Goal: Contribute content

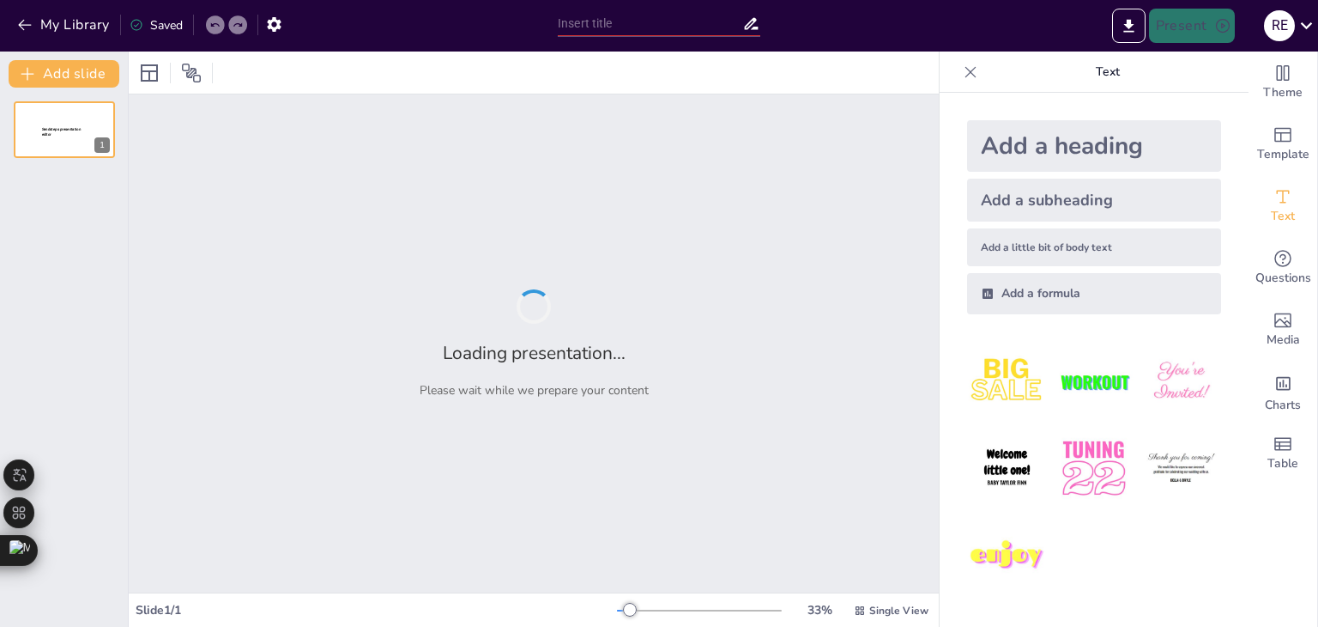
type input "Desarrollo de un Sistema Predictivo de Mantenimiento para Bombas de Agua en Zon…"
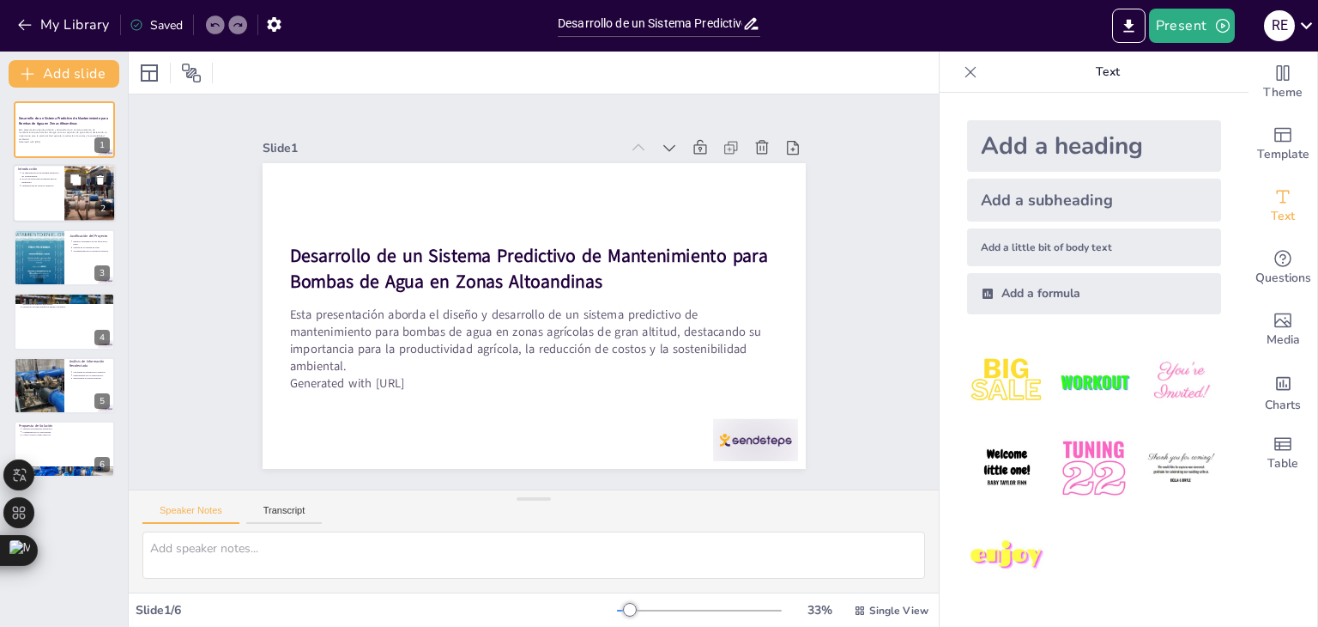
click at [48, 196] on div at bounding box center [64, 194] width 103 height 58
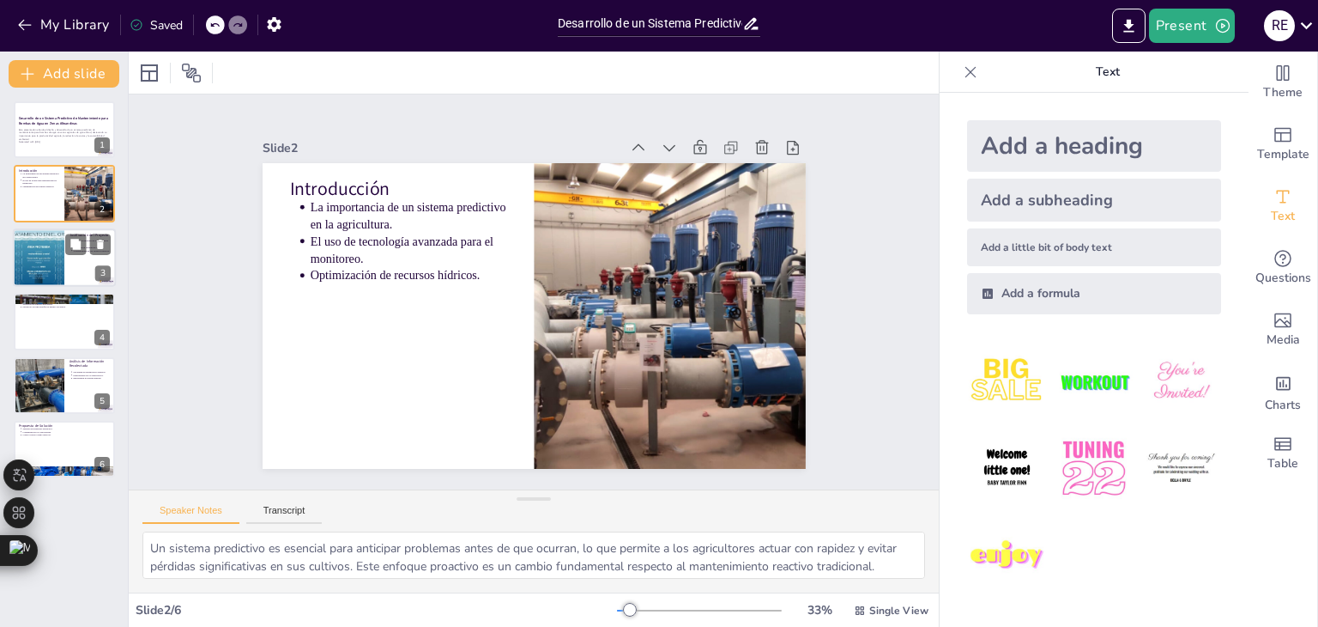
click at [41, 261] on div at bounding box center [39, 257] width 104 height 58
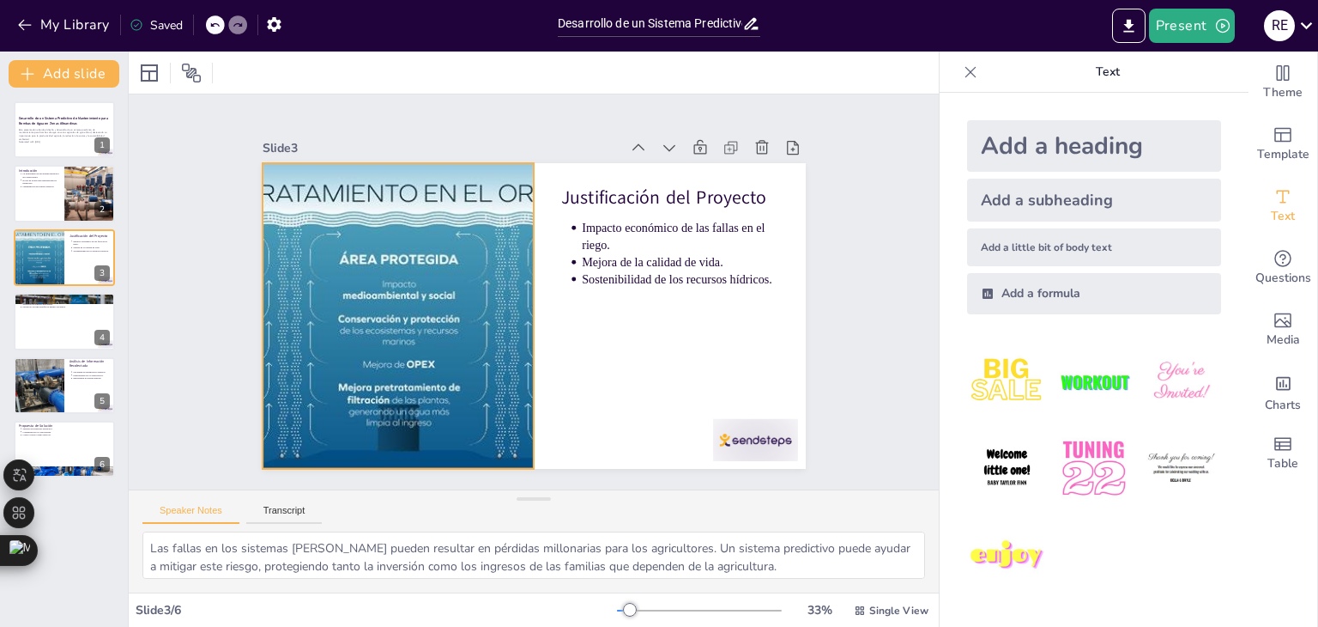
click at [483, 208] on div at bounding box center [397, 272] width 613 height 459
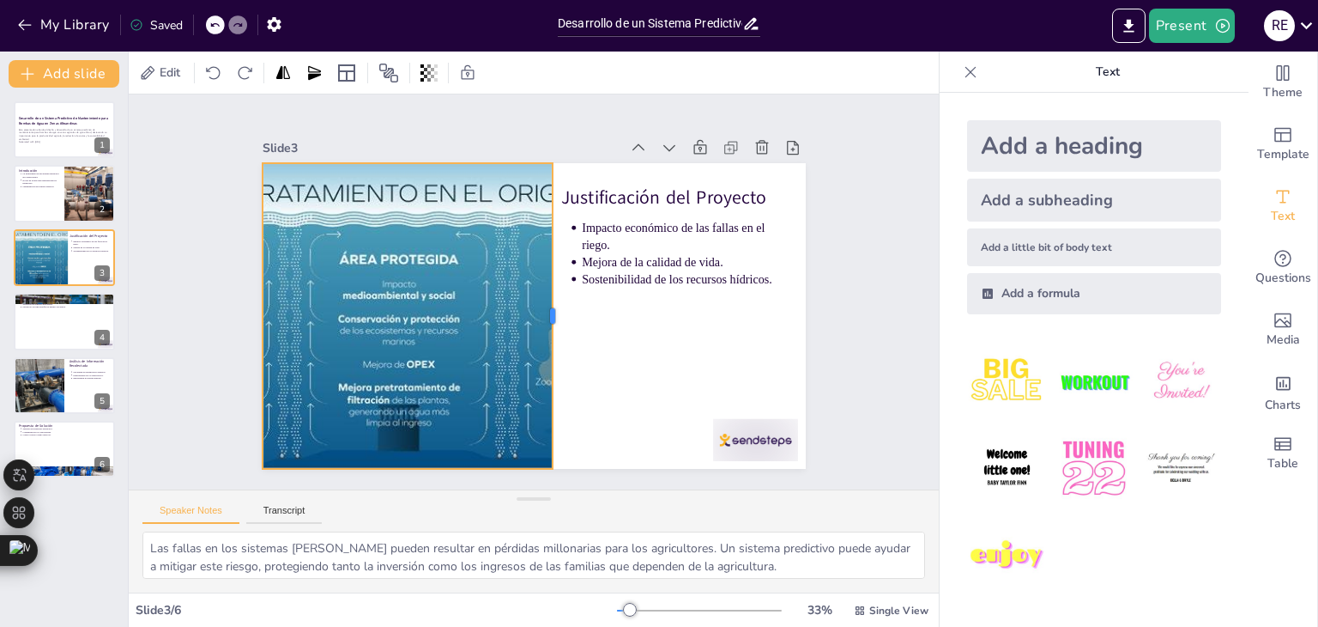
drag, startPoint x: 523, startPoint y: 307, endPoint x: 541, endPoint y: 331, distance: 30.0
click at [541, 331] on div at bounding box center [547, 324] width 137 height 285
click at [445, 214] on div at bounding box center [425, 206] width 592 height 609
click at [392, 152] on div at bounding box center [438, 133] width 286 height 74
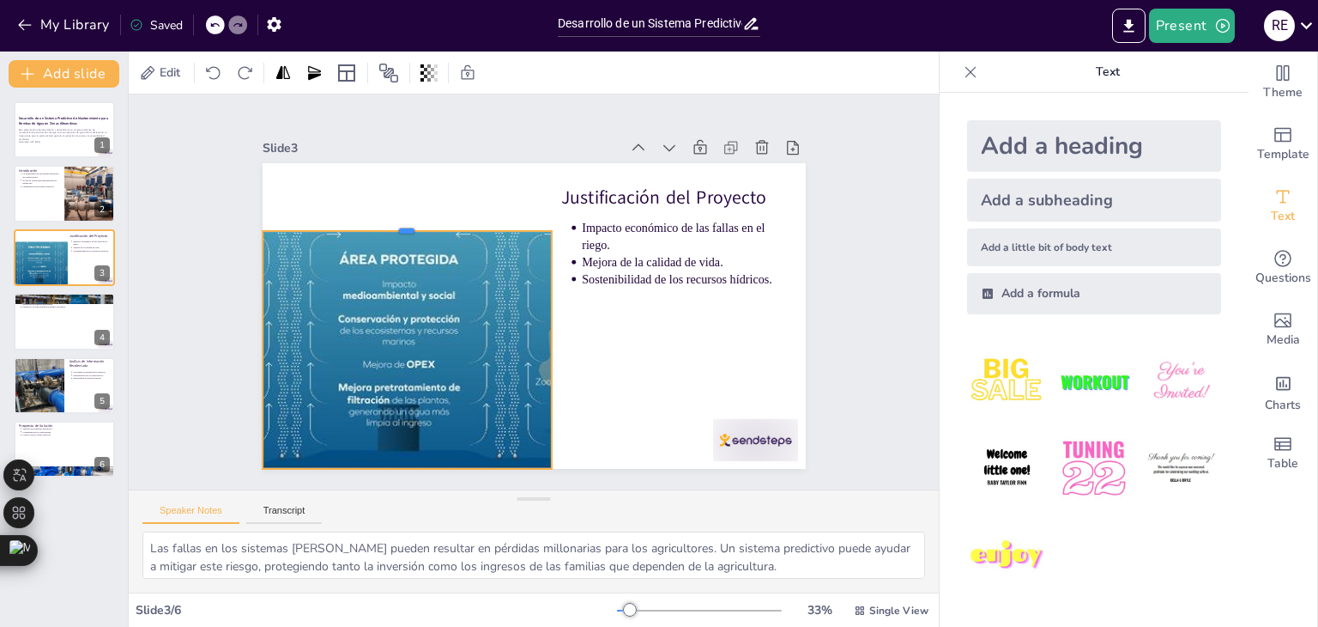
drag, startPoint x: 396, startPoint y: 153, endPoint x: 399, endPoint y: 221, distance: 67.9
click at [479, 221] on div at bounding box center [544, 149] width 130 height 270
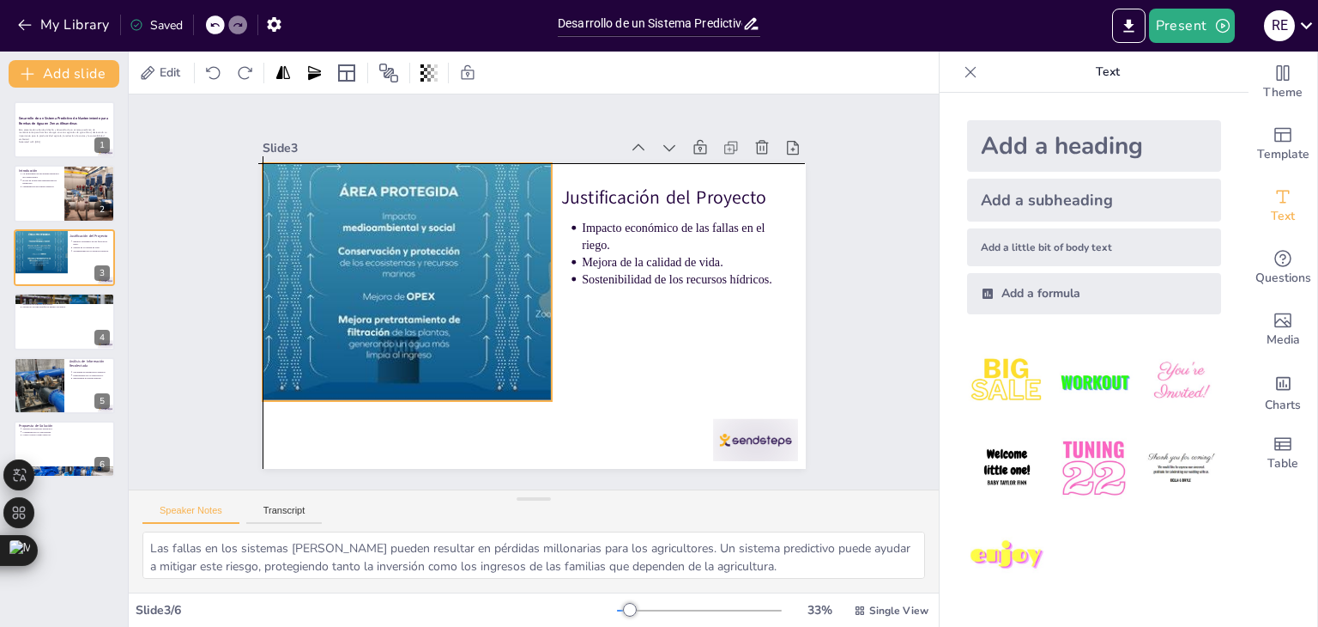
drag, startPoint x: 391, startPoint y: 318, endPoint x: 387, endPoint y: 243, distance: 74.8
click at [387, 243] on div at bounding box center [437, 186] width 625 height 537
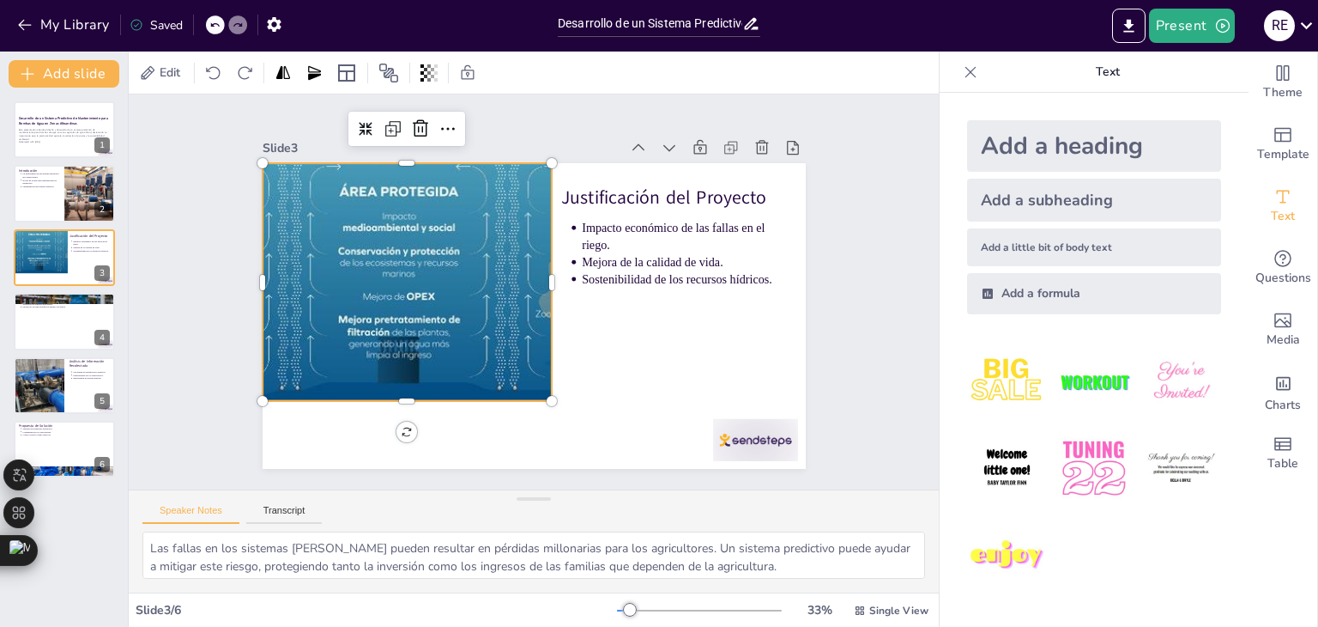
click at [394, 389] on div at bounding box center [418, 208] width 613 height 459
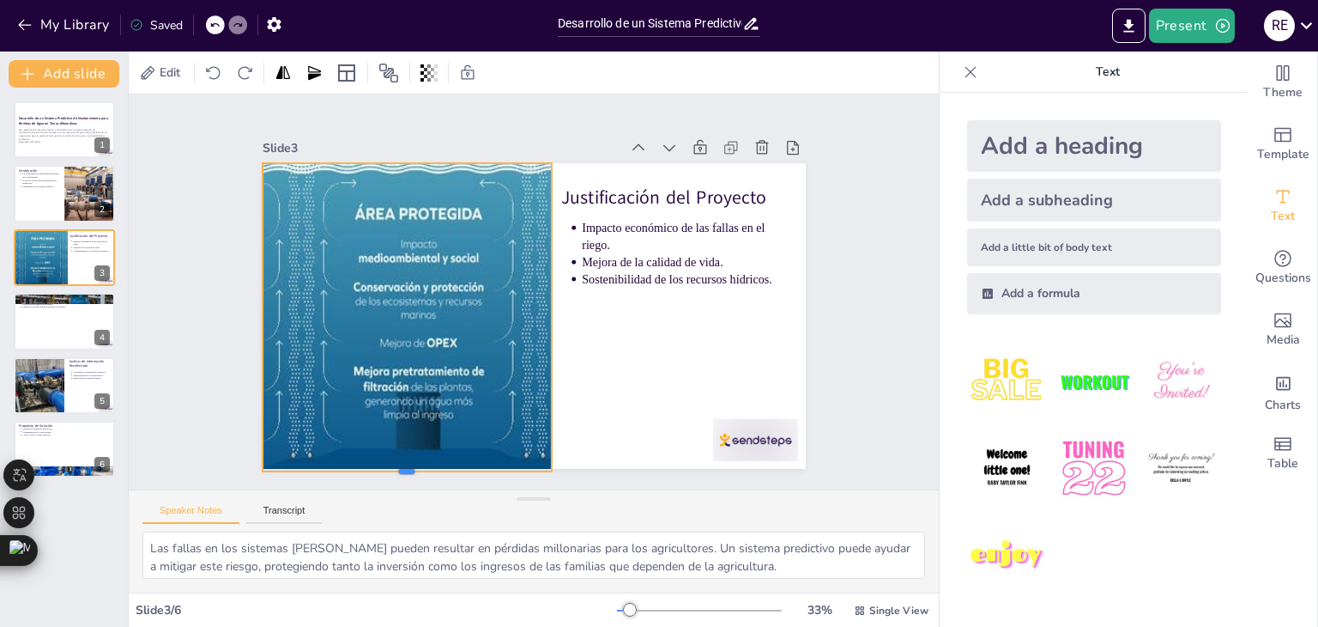
drag, startPoint x: 396, startPoint y: 397, endPoint x: 391, endPoint y: 467, distance: 70.6
click at [391, 467] on div at bounding box center [388, 464] width 289 height 44
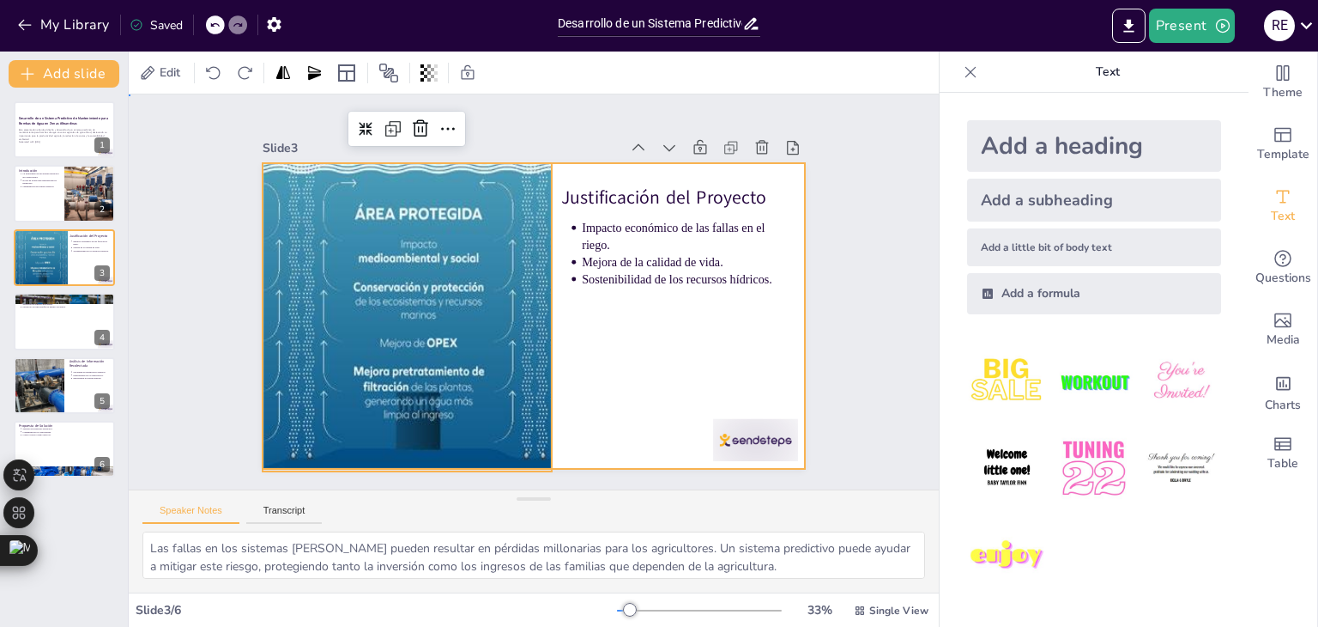
click at [604, 422] on div at bounding box center [526, 315] width 611 height 458
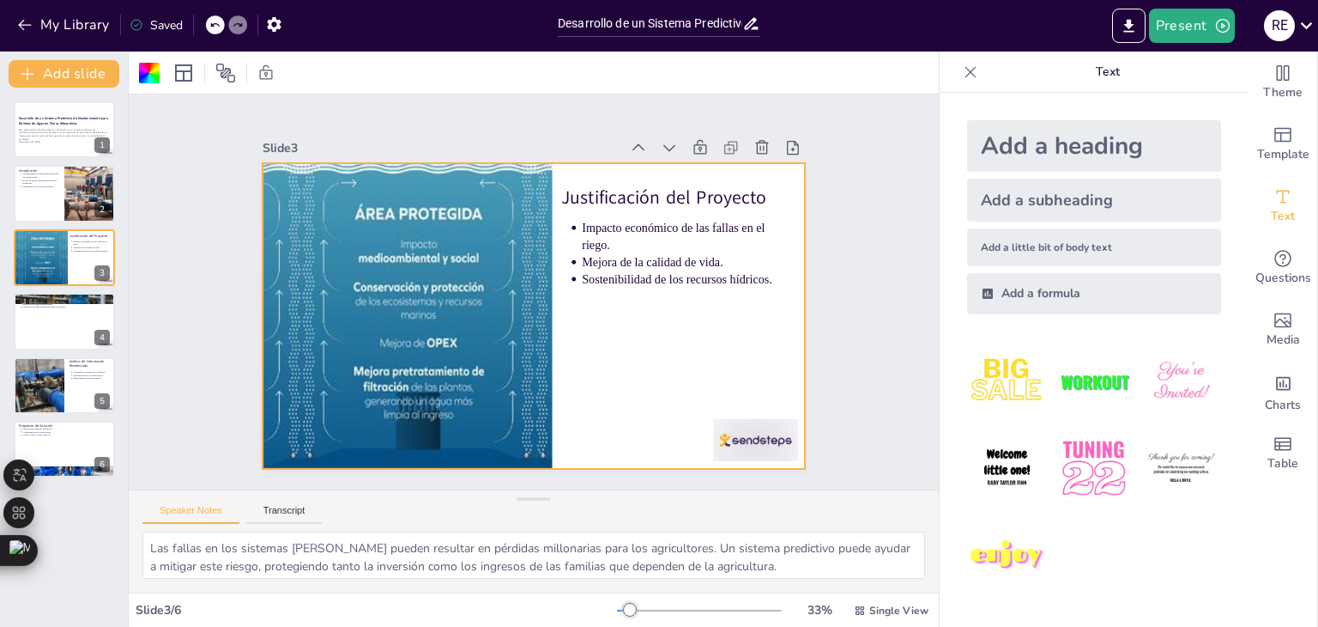
click at [626, 297] on p "Sostenibilidad de los recursos hídricos." at bounding box center [667, 353] width 179 height 113
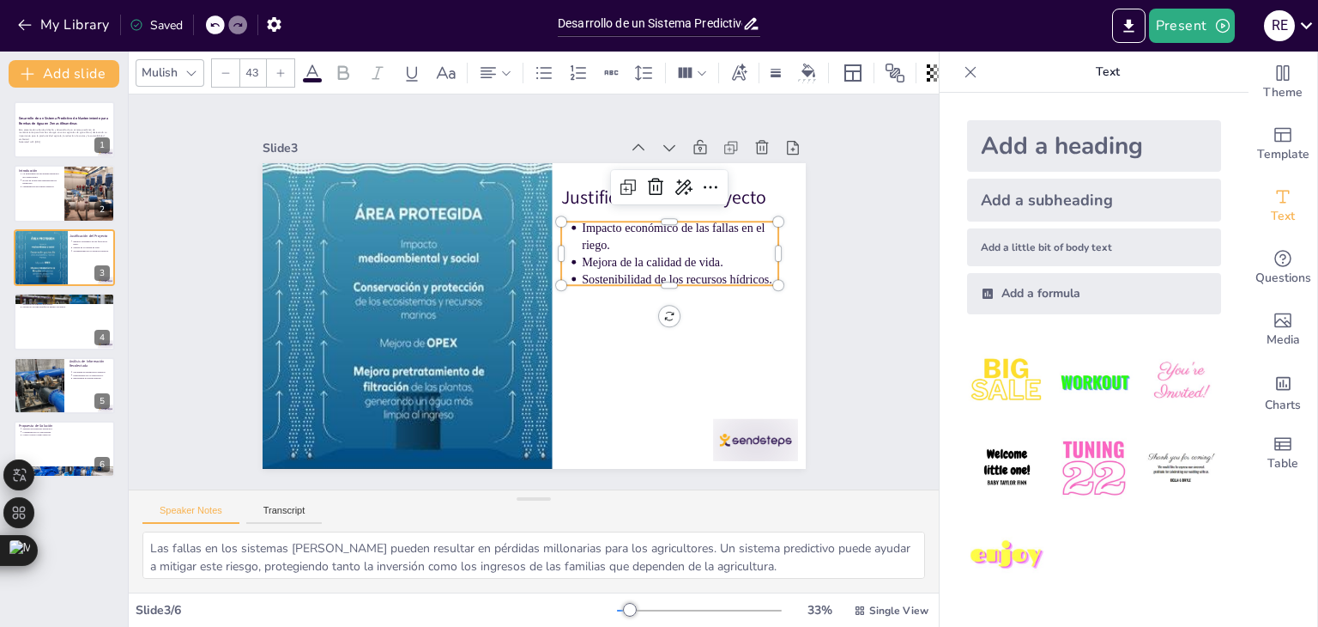
click at [595, 358] on div at bounding box center [526, 315] width 611 height 458
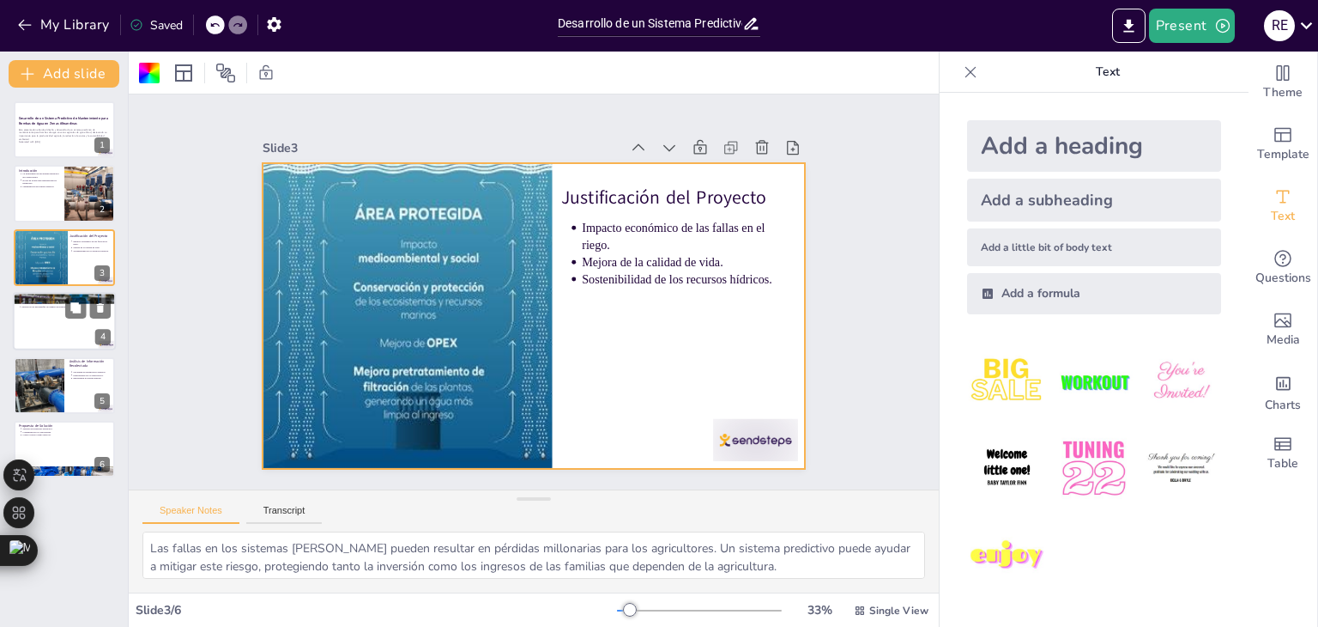
click at [70, 332] on div at bounding box center [64, 321] width 103 height 58
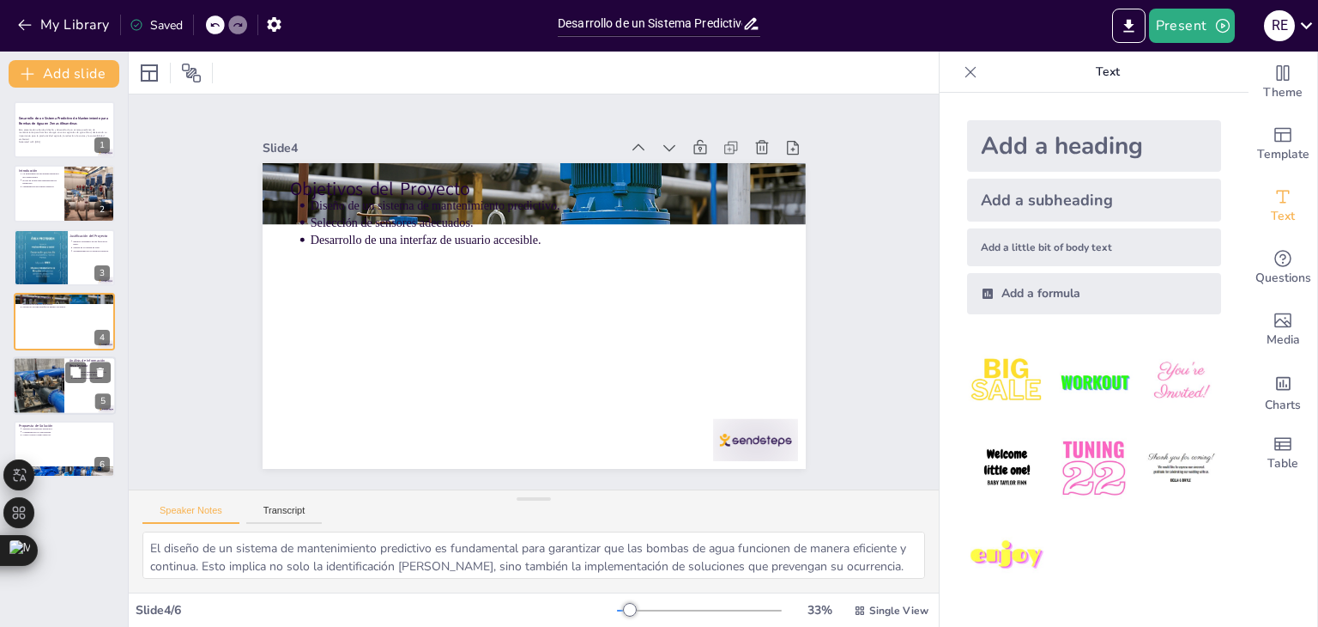
click at [55, 398] on div at bounding box center [38, 385] width 133 height 58
type textarea "La necesidad de diagnósticos remotos se ha convertido en un punto crítico para …"
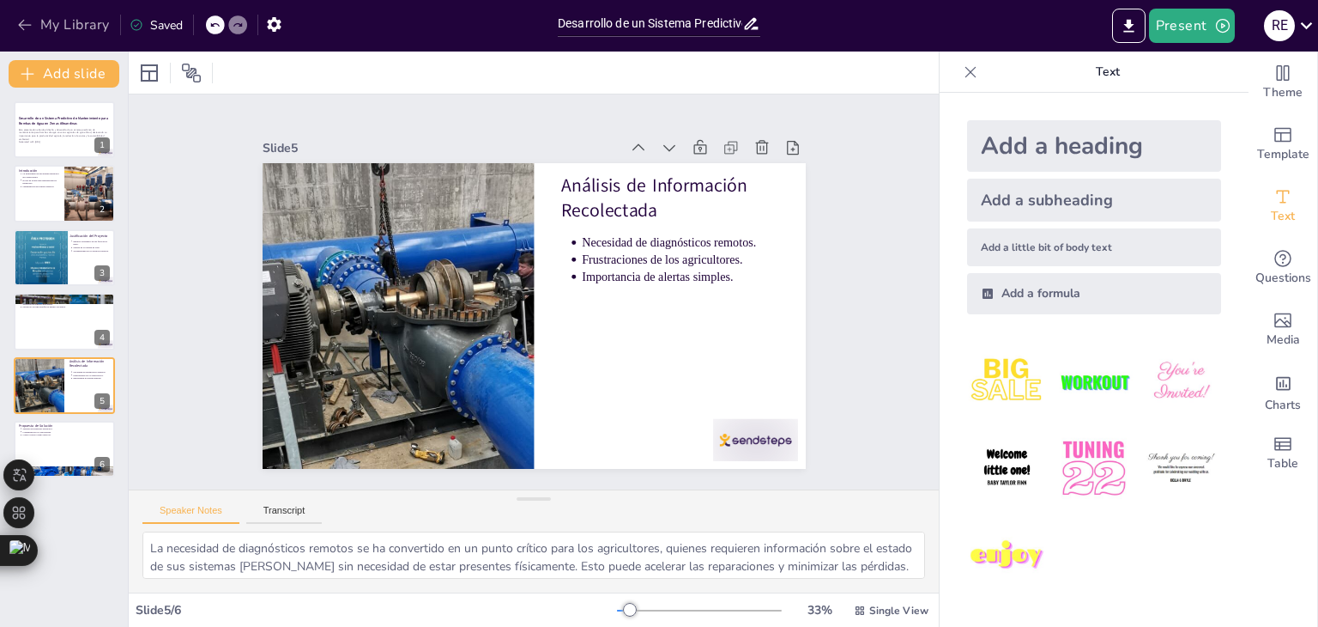
click at [20, 32] on icon "button" at bounding box center [24, 24] width 17 height 17
